Goal: Information Seeking & Learning: Learn about a topic

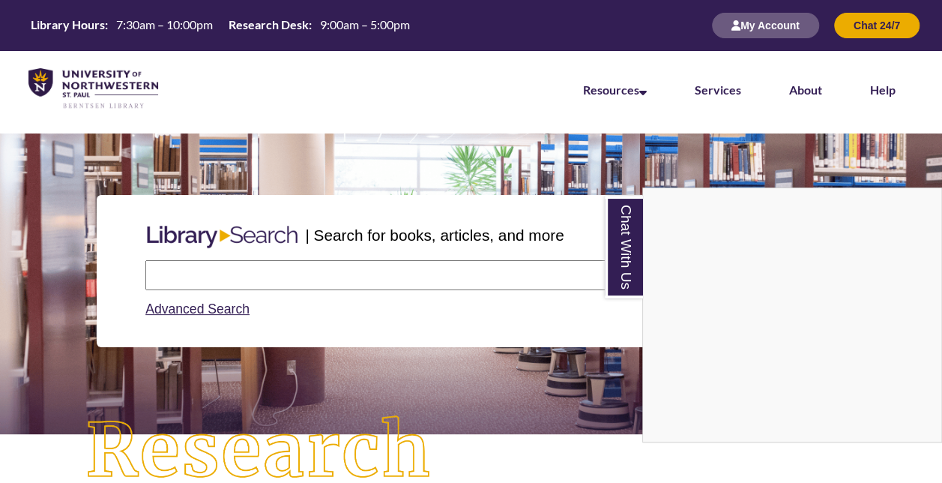
click at [175, 273] on div "Chat With Us" at bounding box center [471, 241] width 942 height 483
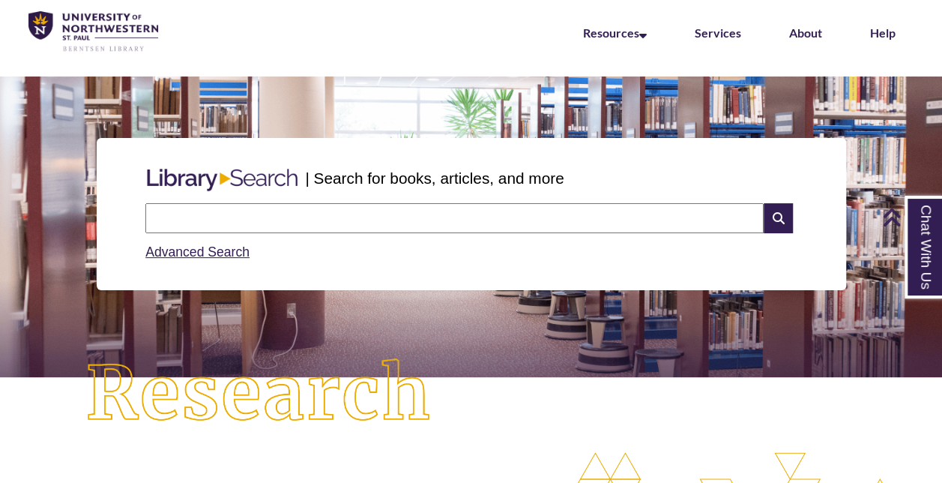
scroll to position [49, 0]
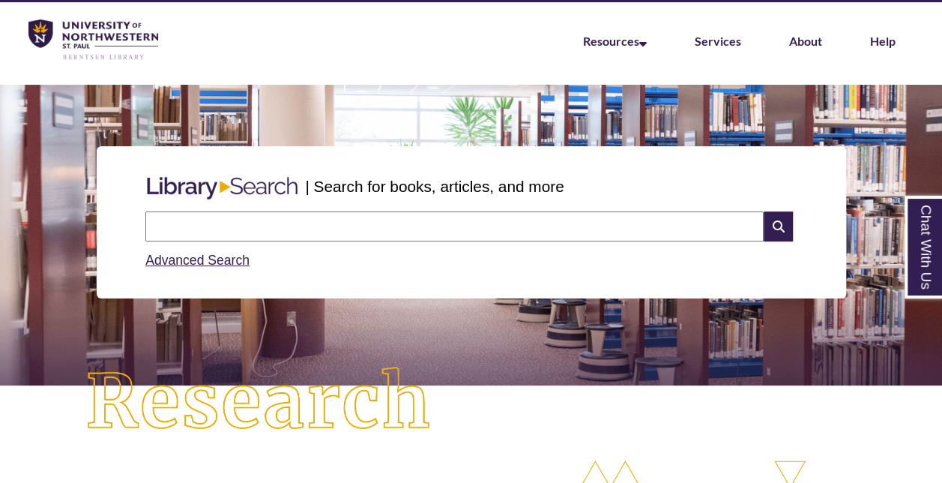
click at [273, 227] on input "text" at bounding box center [454, 226] width 618 height 30
click at [464, 223] on input "**********" at bounding box center [454, 226] width 618 height 30
type input "*"
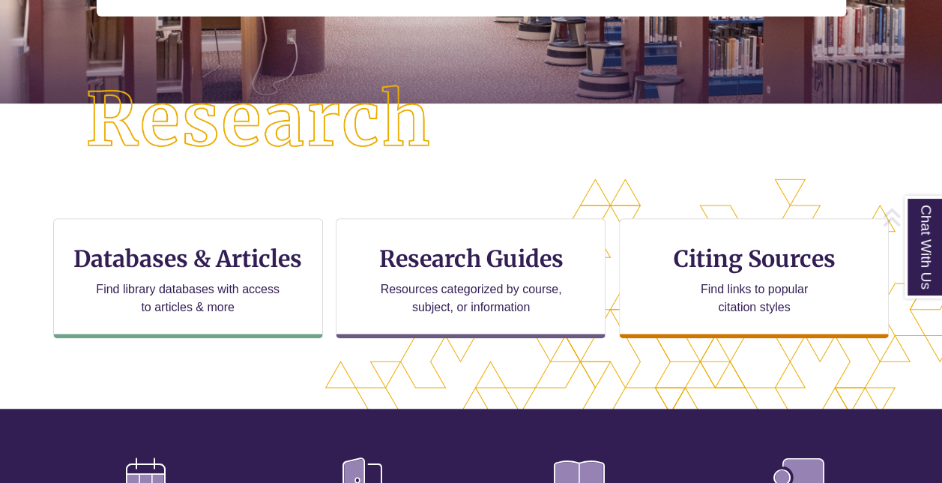
scroll to position [371, 0]
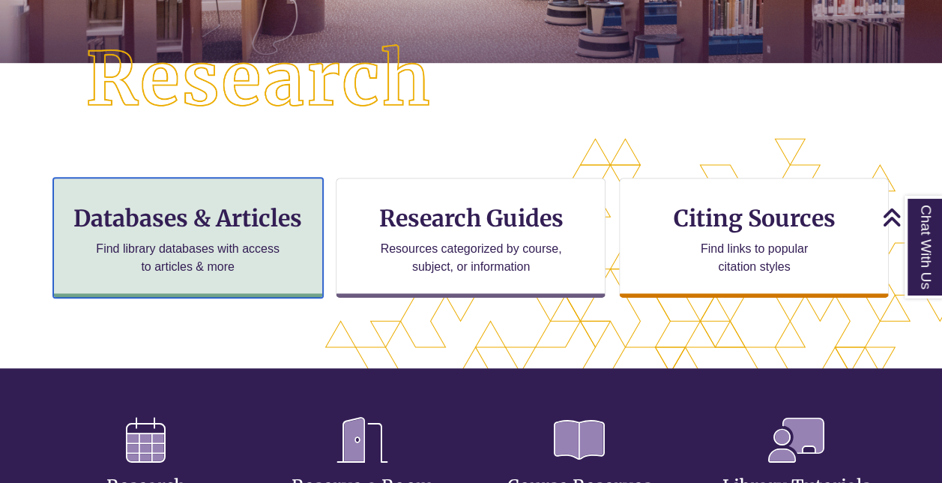
click at [281, 205] on h3 "Databases & Articles" at bounding box center [188, 218] width 244 height 28
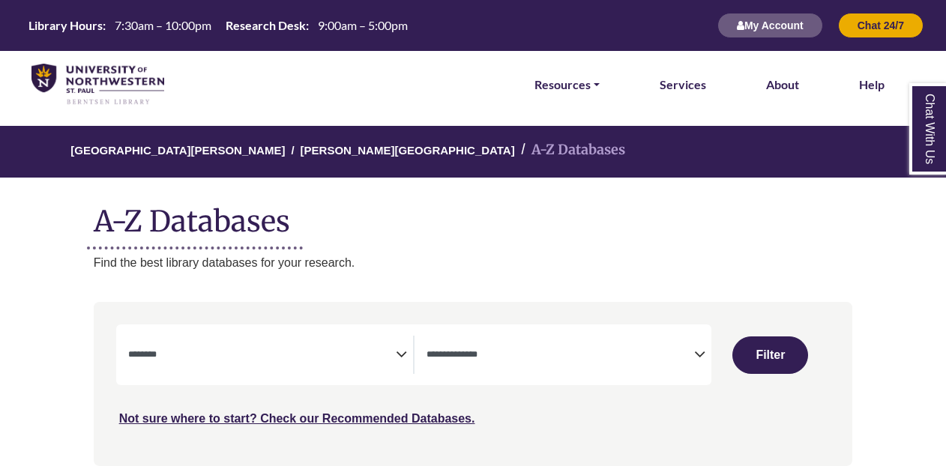
select select "Database Subject Filter"
select select "Database Types Filter"
select select "Database Subject Filter"
select select "Database Types Filter"
click at [307, 354] on textarea "Search" at bounding box center [262, 356] width 268 height 12
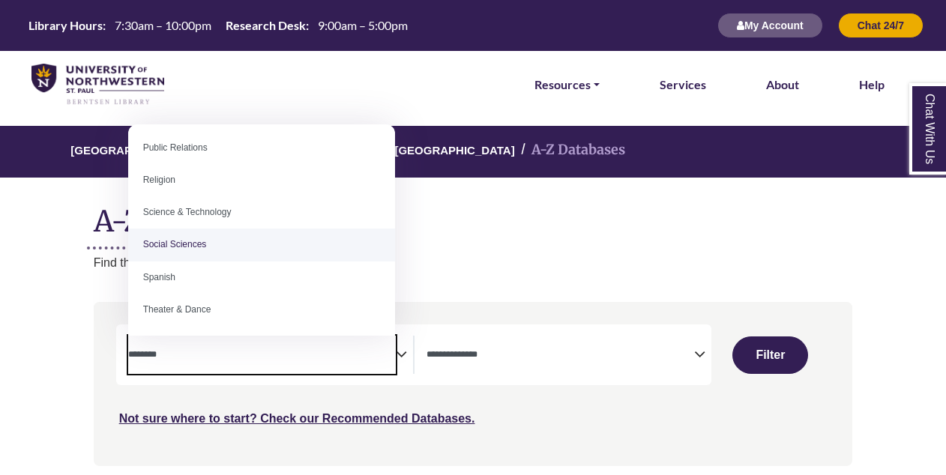
scroll to position [1232, 0]
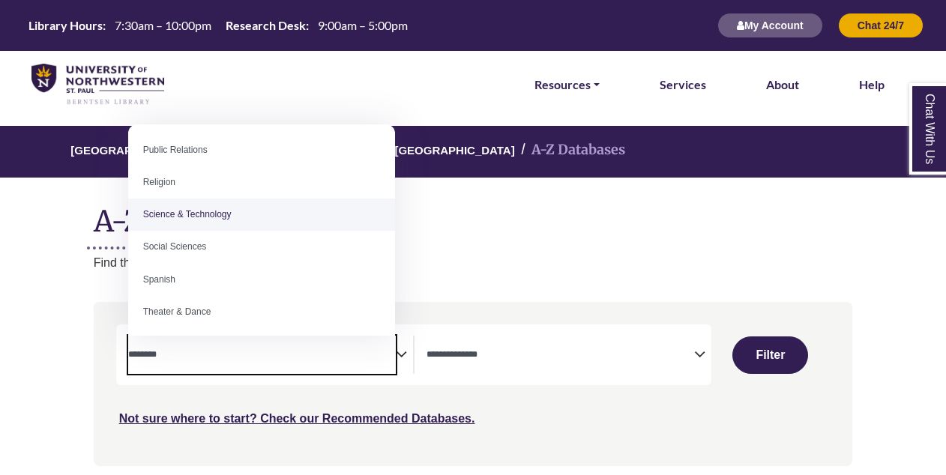
select select "*****"
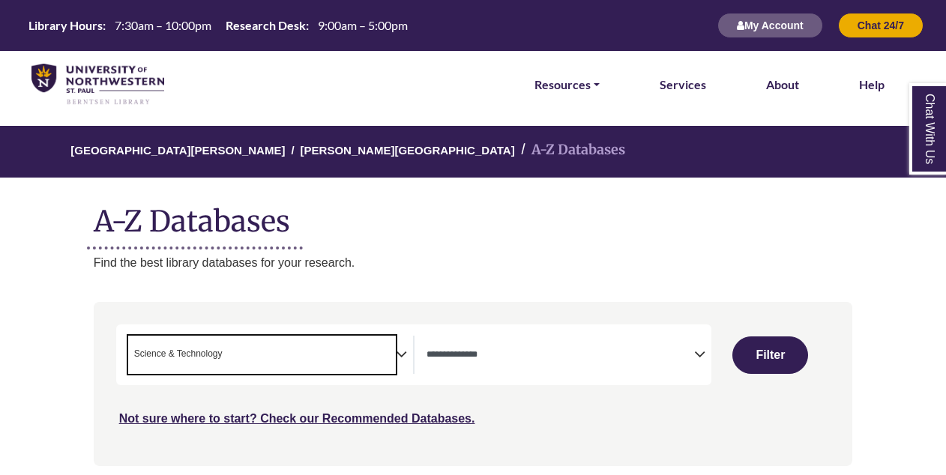
scroll to position [589, 0]
click at [461, 354] on textarea "Search" at bounding box center [560, 356] width 268 height 12
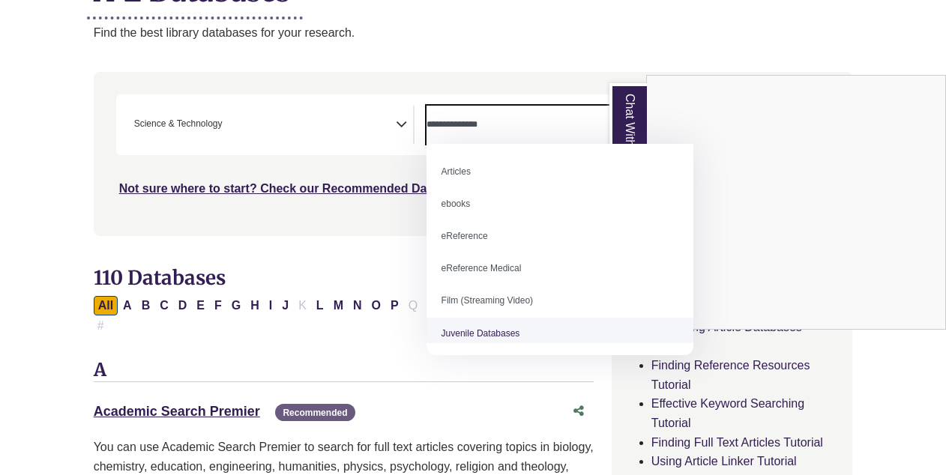
scroll to position [229, 0]
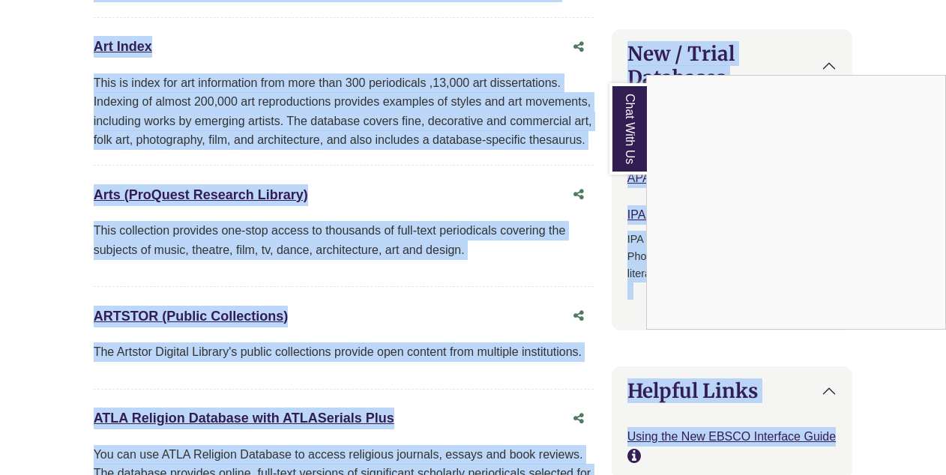
scroll to position [1288, 0]
click at [159, 169] on div "Chat With Us" at bounding box center [473, 237] width 946 height 475
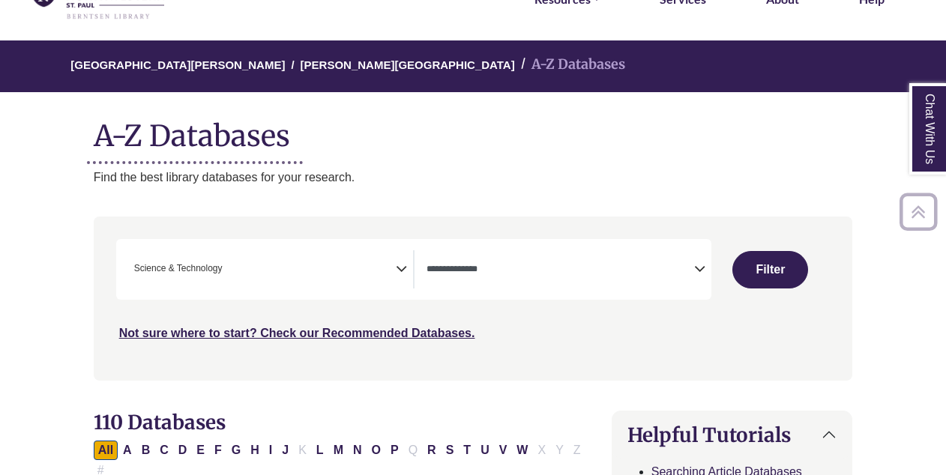
scroll to position [77, 0]
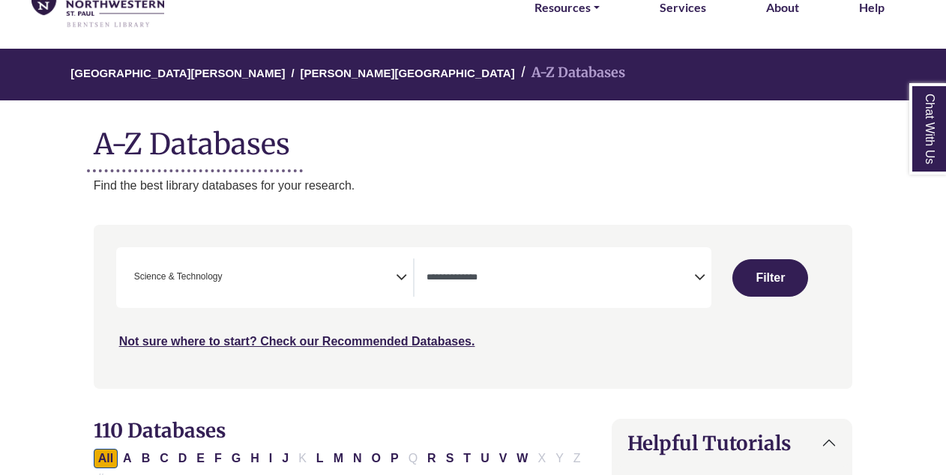
click at [532, 264] on span "Search filters" at bounding box center [560, 278] width 268 height 38
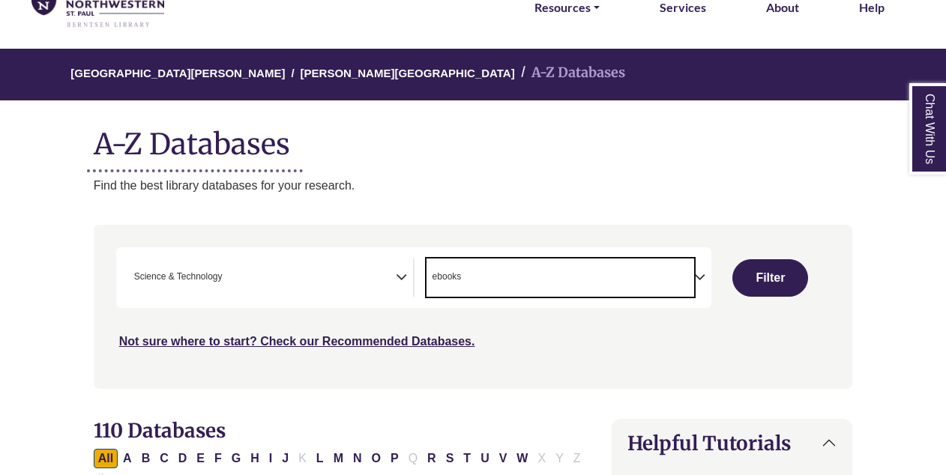
scroll to position [15, 0]
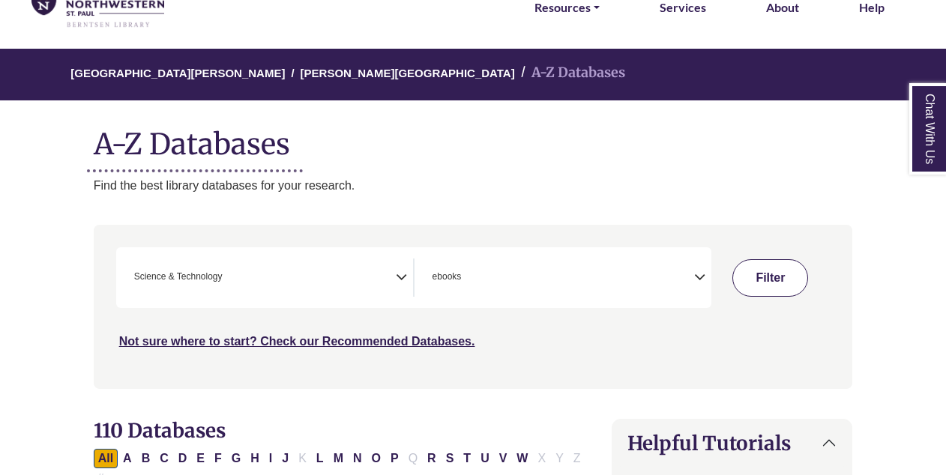
click at [766, 283] on button "Filter" at bounding box center [770, 277] width 76 height 37
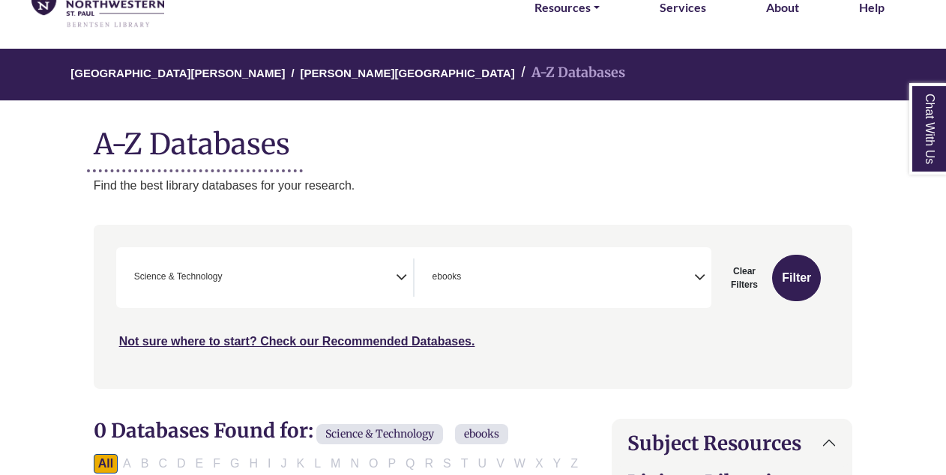
click at [697, 279] on icon "Search filters" at bounding box center [699, 275] width 11 height 22
click at [698, 274] on icon "Search filters" at bounding box center [699, 275] width 11 height 22
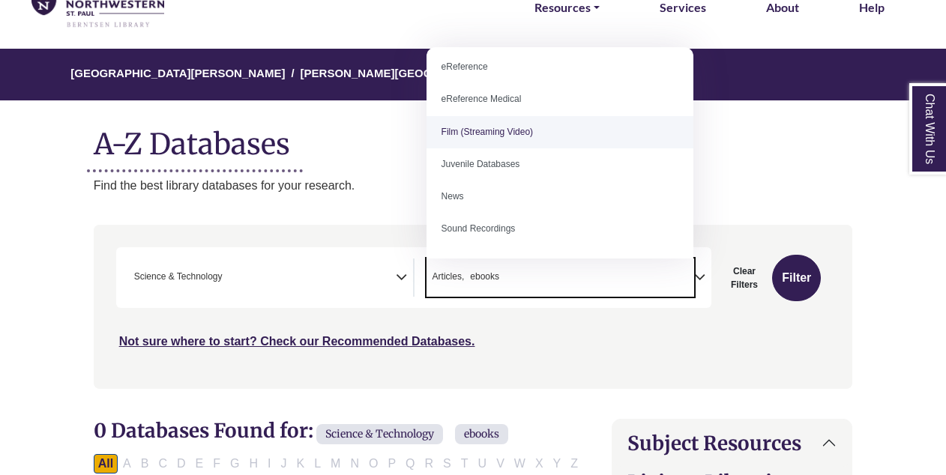
scroll to position [76, 0]
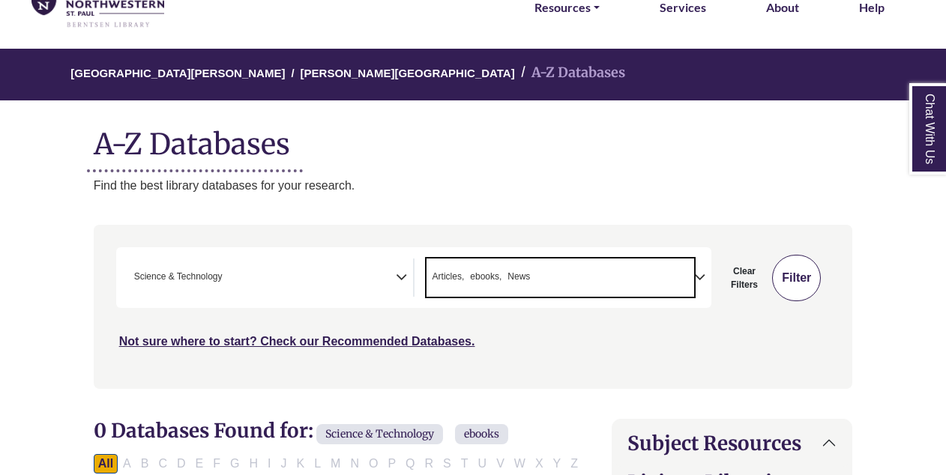
click at [800, 273] on button "Filter" at bounding box center [796, 278] width 49 height 46
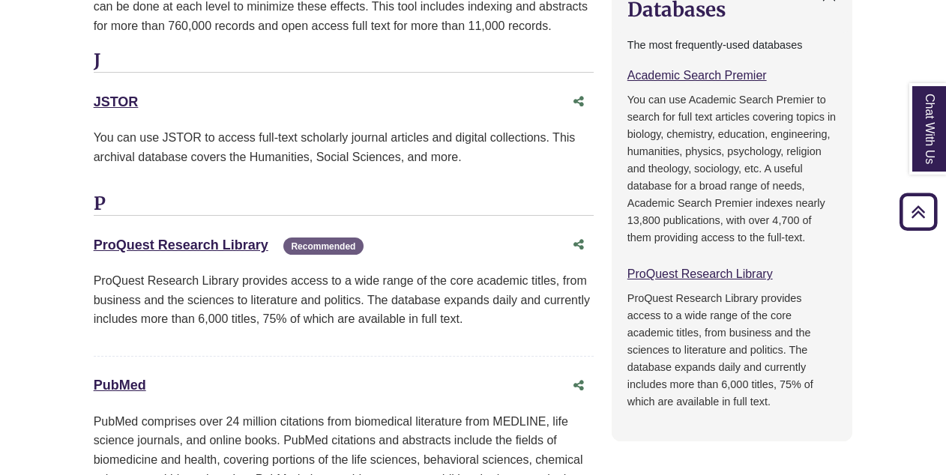
scroll to position [1124, 0]
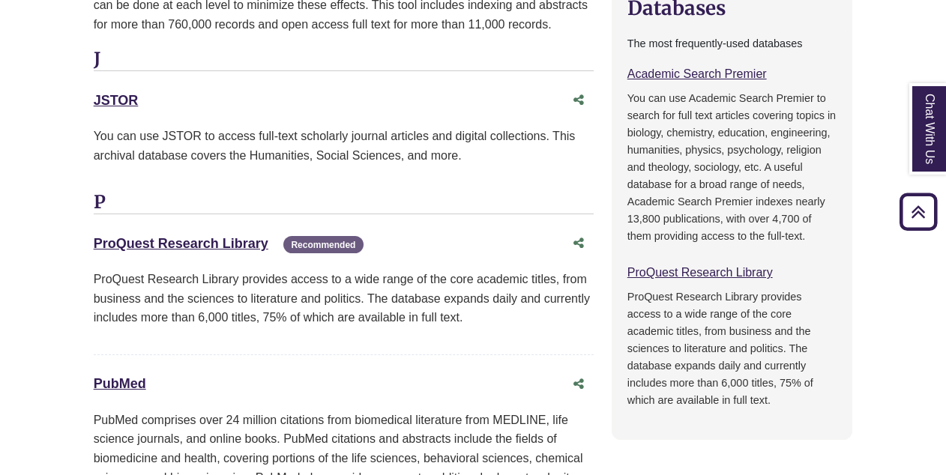
click at [185, 233] on div "ProQuest Research Library This link opens in a new window Recommended" at bounding box center [329, 244] width 470 height 22
click at [184, 236] on link "ProQuest Research Library This link opens in a new window" at bounding box center [181, 243] width 175 height 15
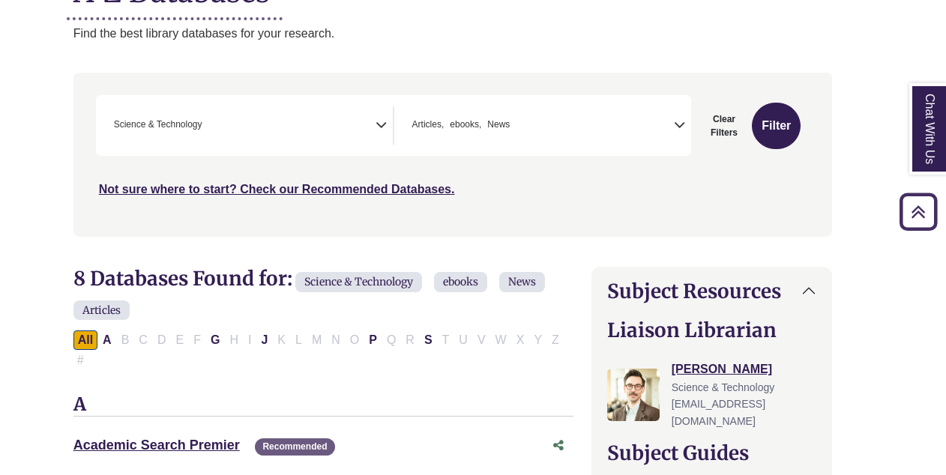
scroll to position [0, 20]
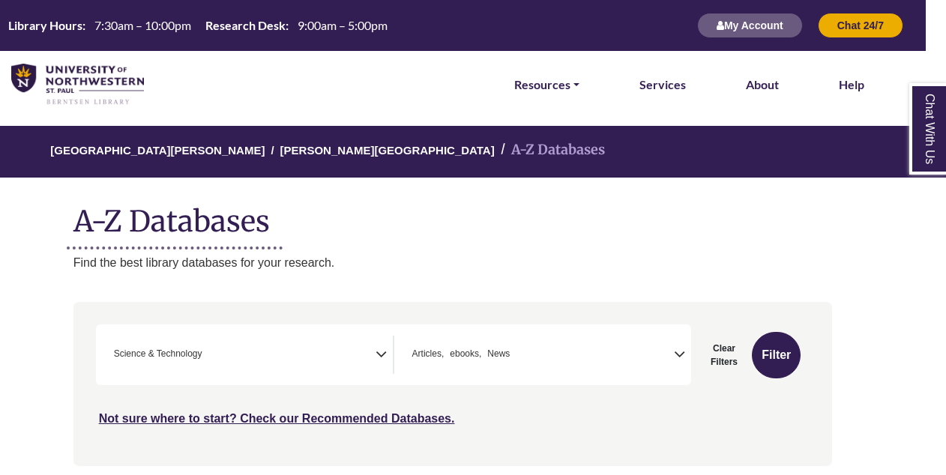
scroll to position [77, 0]
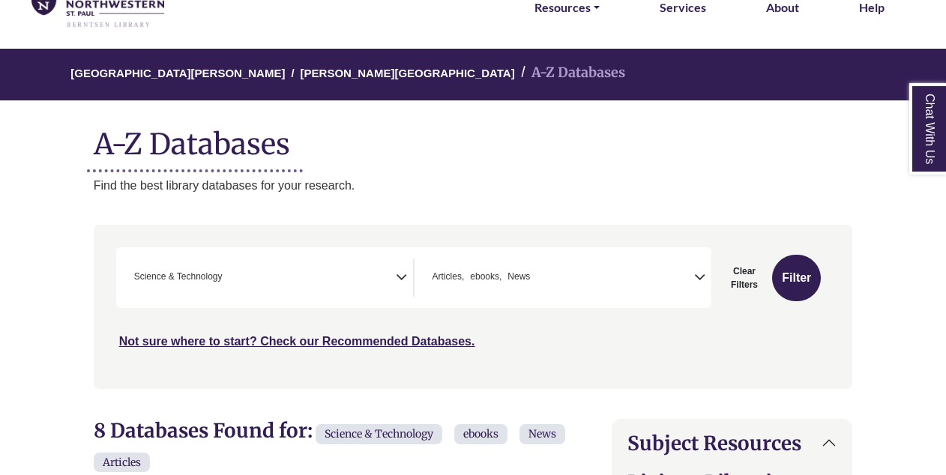
select select "*****"
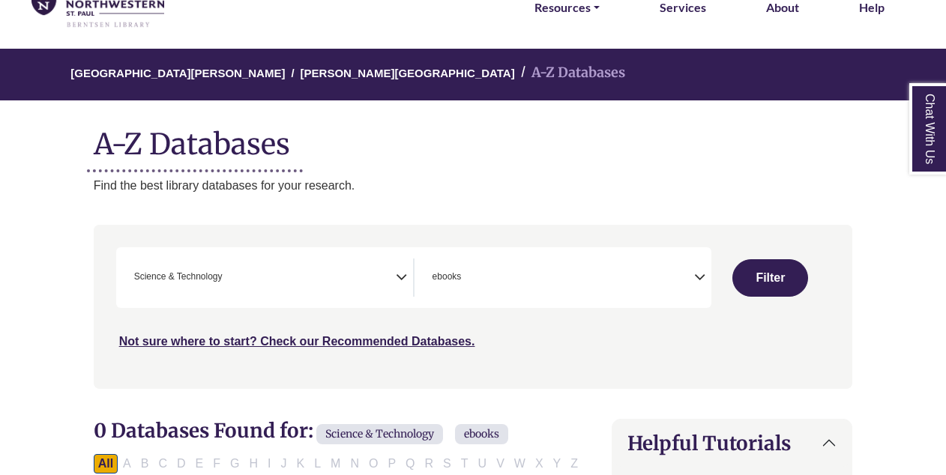
select select "Database Subject Filter"
select select "Database Types Filter"
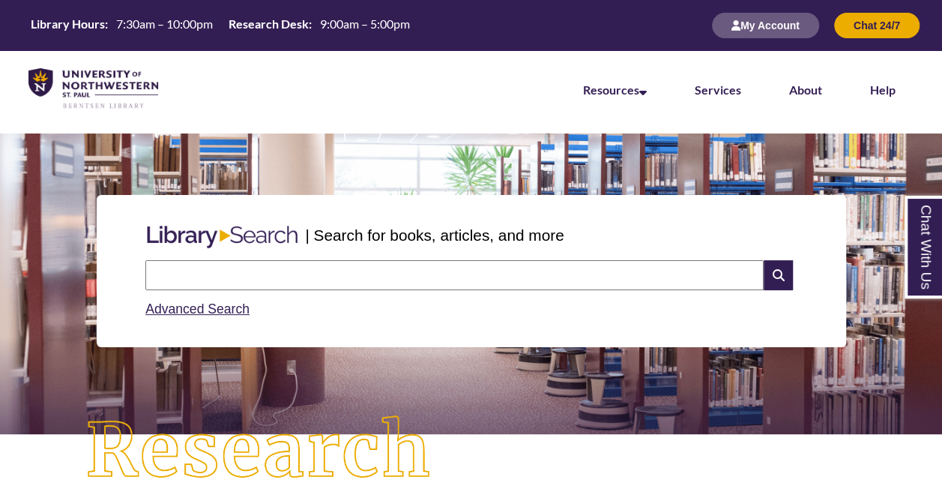
click at [770, 10] on div "My Account Chat 24/7" at bounding box center [808, 25] width 223 height 51
click at [762, 22] on button "My Account" at bounding box center [765, 25] width 107 height 25
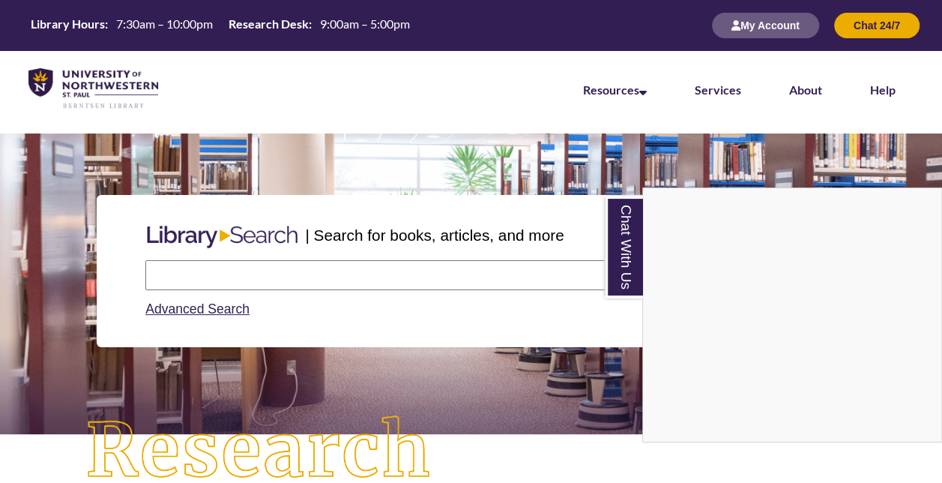
click at [256, 277] on div "Chat With Us" at bounding box center [471, 241] width 942 height 483
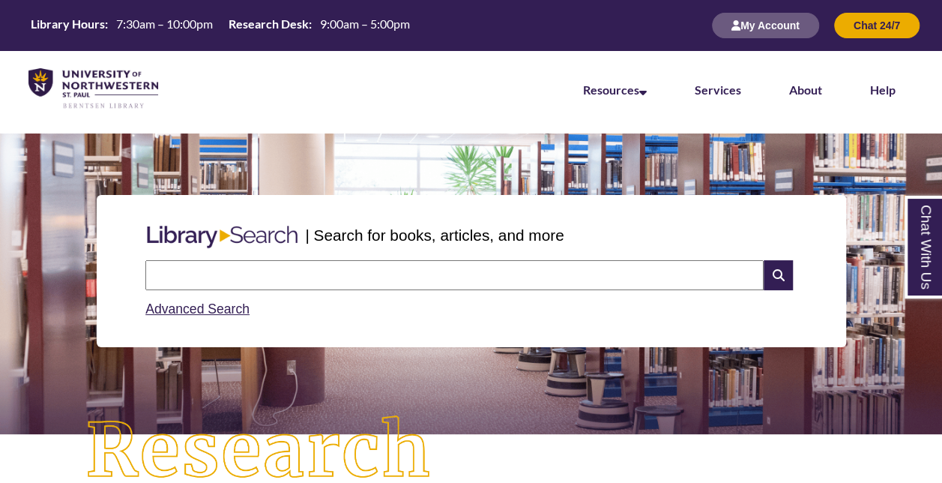
click at [261, 274] on input "text" at bounding box center [454, 275] width 618 height 30
type input "**********"
